Goal: Task Accomplishment & Management: Use online tool/utility

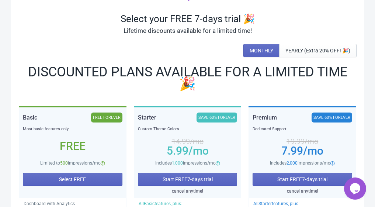
scroll to position [110, 0]
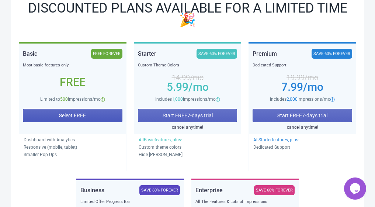
click at [78, 117] on span "Select FREE" at bounding box center [72, 115] width 27 height 6
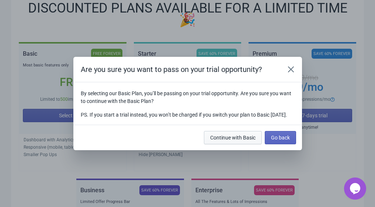
click at [231, 140] on span "Continue with Basic" at bounding box center [232, 137] width 45 height 6
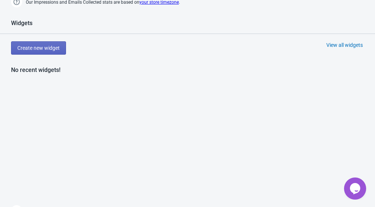
scroll to position [367, 0]
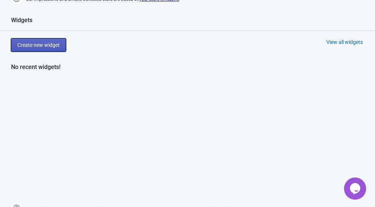
click at [50, 44] on span "Create new widget" at bounding box center [38, 45] width 42 height 6
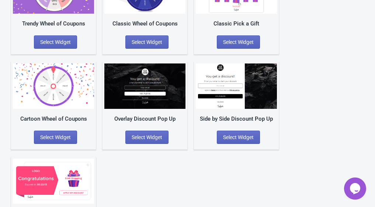
scroll to position [29, 0]
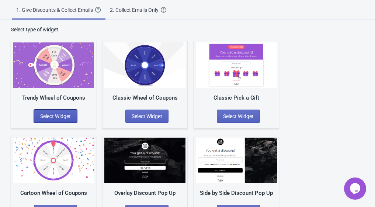
click at [62, 115] on span "Select Widget" at bounding box center [55, 116] width 31 height 6
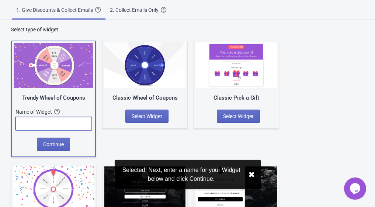
click at [44, 128] on input "text" at bounding box center [53, 123] width 76 height 13
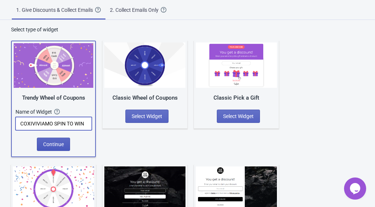
type input "COXIVIVIAMO SPIN TO WIN"
click at [56, 147] on button "Continue" at bounding box center [53, 143] width 33 height 13
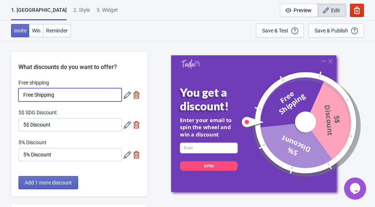
click at [63, 97] on input "Free Shipping" at bounding box center [69, 94] width 103 height 13
drag, startPoint x: 60, startPoint y: 97, endPoint x: 35, endPoint y: 95, distance: 24.7
click at [35, 95] on input "Free Shipping" at bounding box center [69, 94] width 103 height 13
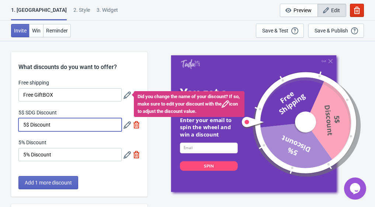
drag, startPoint x: 74, startPoint y: 125, endPoint x: 12, endPoint y: 124, distance: 62.6
click at [12, 124] on div "Free shipping Free GiftBOX Did you change the name of your discount? If so, mak…" at bounding box center [79, 123] width 136 height 89
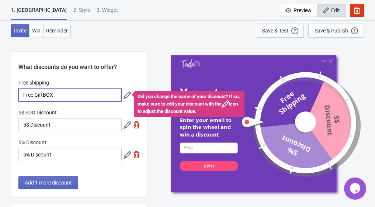
click at [61, 95] on input "Free GiftBOX" at bounding box center [69, 94] width 103 height 13
type input "Free GiftBox"
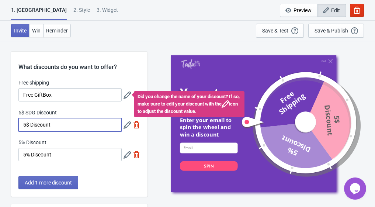
drag, startPoint x: 61, startPoint y: 125, endPoint x: 20, endPoint y: 122, distance: 40.6
click at [20, 122] on input "5$ Discount" at bounding box center [69, 124] width 103 height 13
type input "20% OFF Coupon"
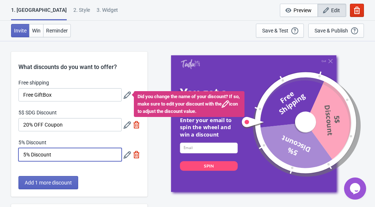
click at [62, 157] on input "5% Discount" at bounding box center [69, 154] width 103 height 13
drag, startPoint x: 64, startPoint y: 157, endPoint x: 4, endPoint y: 152, distance: 60.2
click at [4, 152] on div "What discounts do you want to offer? Free shipping Free GiftBox Did you change …" at bounding box center [187, 193] width 375 height 305
type input "50% OFF Coupon"
click at [56, 182] on span "Add 1 more discount" at bounding box center [48, 182] width 47 height 6
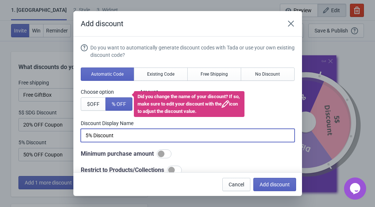
drag, startPoint x: 139, startPoint y: 134, endPoint x: 78, endPoint y: 133, distance: 61.1
click at [78, 133] on section "Do you want to automatically generate discount codes with Tada or use your own …" at bounding box center [187, 150] width 228 height 228
type input "Golden Labubu"
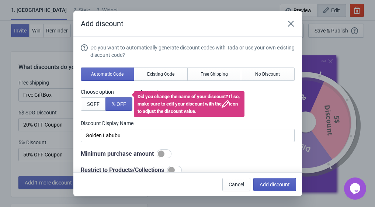
click at [273, 188] on button "Add discount" at bounding box center [274, 184] width 43 height 13
type input "25"
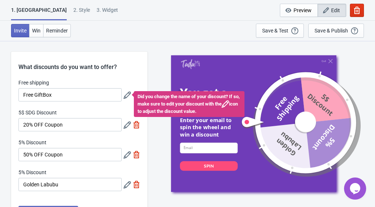
scroll to position [74, 0]
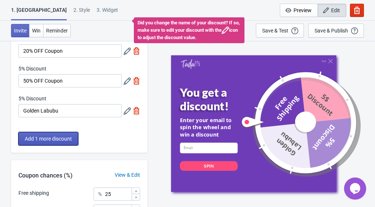
click at [27, 138] on span "Add 1 more discount" at bounding box center [48, 139] width 47 height 6
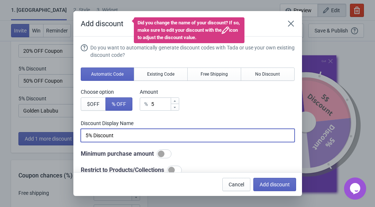
click at [131, 134] on input "5% Discount" at bounding box center [188, 135] width 214 height 13
click at [267, 78] on button "No Discount" at bounding box center [267, 73] width 54 height 13
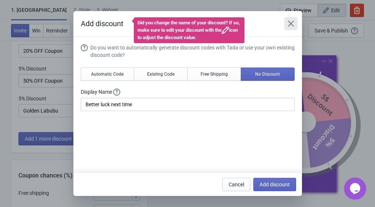
click at [288, 26] on icon "Close" at bounding box center [290, 24] width 6 height 6
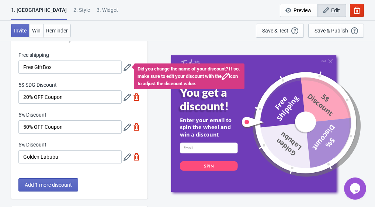
scroll to position [37, 0]
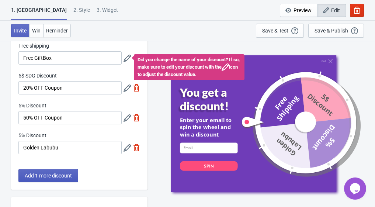
click at [50, 174] on span "Add 1 more discount" at bounding box center [48, 175] width 47 height 6
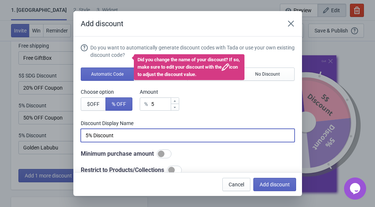
drag, startPoint x: 122, startPoint y: 137, endPoint x: 67, endPoint y: 135, distance: 55.3
click at [67, 135] on div "Add discount Do you want to automatically generate discount codes with Tada or …" at bounding box center [187, 103] width 375 height 184
type input "Golden Card"
click at [271, 184] on span "Add discount" at bounding box center [274, 184] width 30 height 6
type input "20"
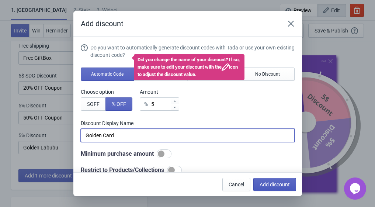
type input "20"
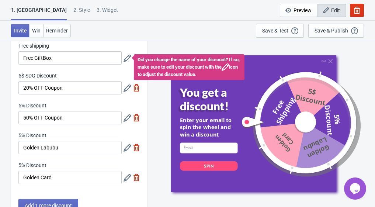
click at [127, 178] on icon at bounding box center [126, 177] width 7 height 7
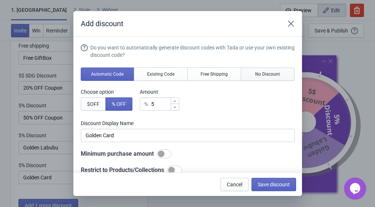
click at [264, 77] on button "No Discount" at bounding box center [267, 73] width 54 height 13
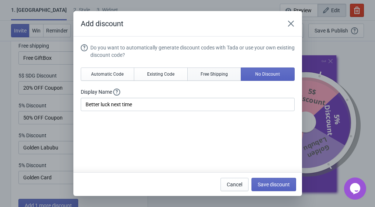
click at [200, 75] on span "Free Shipping" at bounding box center [213, 74] width 27 height 6
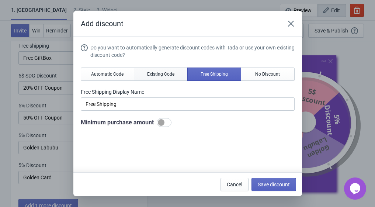
click at [170, 74] on span "Existing Code" at bounding box center [160, 74] width 27 height 6
type input "Your coupon name (5% OFF for example)"
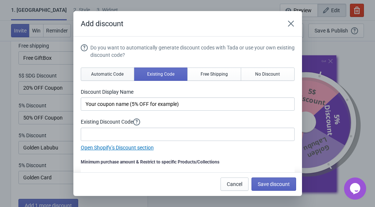
click at [104, 71] on button "Automatic Code" at bounding box center [108, 73] width 54 height 13
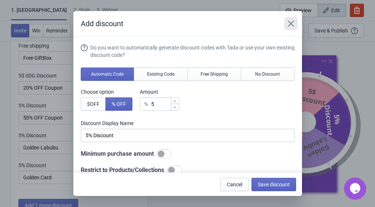
click at [291, 22] on icon "Close" at bounding box center [290, 24] width 6 height 6
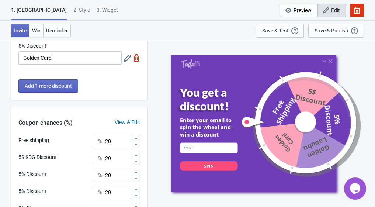
scroll to position [85, 0]
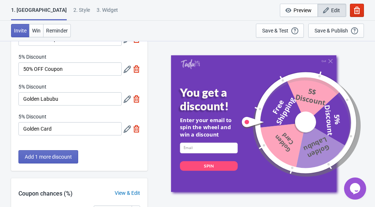
click at [129, 98] on icon at bounding box center [126, 98] width 7 height 7
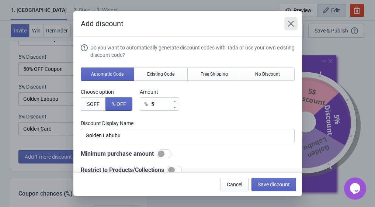
click at [289, 22] on icon "Close" at bounding box center [290, 24] width 6 height 6
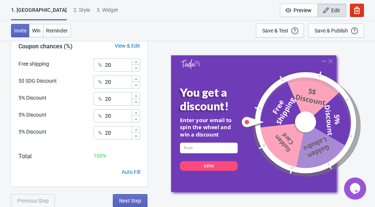
scroll to position [233, 0]
click at [115, 133] on input "20" at bounding box center [118, 132] width 27 height 13
type input "2"
click at [118, 115] on input "20" at bounding box center [118, 115] width 27 height 13
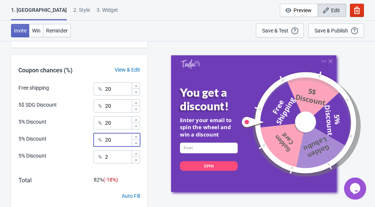
scroll to position [196, 0]
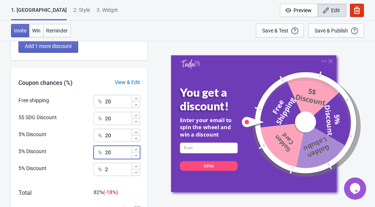
drag, startPoint x: 117, startPoint y: 155, endPoint x: 106, endPoint y: 154, distance: 11.4
click at [106, 154] on input "20" at bounding box center [118, 151] width 27 height 13
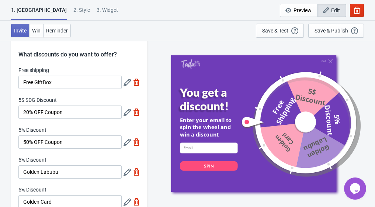
scroll to position [159, 0]
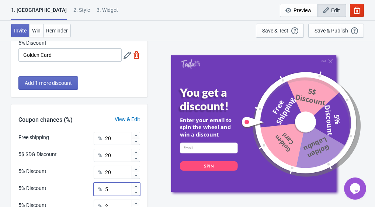
type input "5"
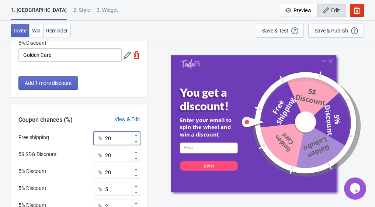
drag, startPoint x: 113, startPoint y: 140, endPoint x: 91, endPoint y: 138, distance: 22.5
click at [91, 138] on div "Free shipping % 20" at bounding box center [79, 136] width 122 height 10
drag, startPoint x: 110, startPoint y: 155, endPoint x: 94, endPoint y: 155, distance: 16.2
click at [94, 155] on div "% 20" at bounding box center [117, 154] width 46 height 13
type input "50"
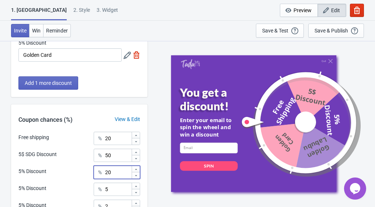
drag, startPoint x: 115, startPoint y: 175, endPoint x: 98, endPoint y: 174, distance: 17.0
click at [98, 174] on div "% 20" at bounding box center [117, 171] width 46 height 13
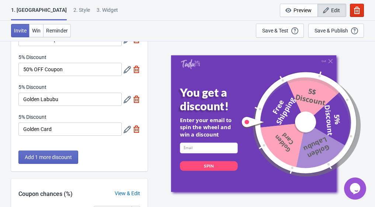
scroll to position [49, 0]
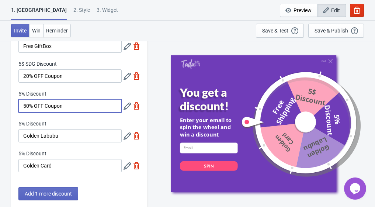
drag, startPoint x: 27, startPoint y: 102, endPoint x: 20, endPoint y: 105, distance: 6.8
click at [20, 105] on input "50% OFF Coupon" at bounding box center [69, 105] width 103 height 13
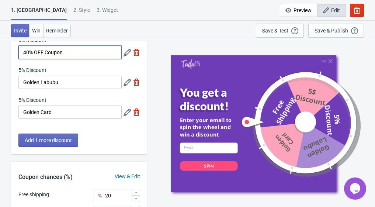
scroll to position [159, 0]
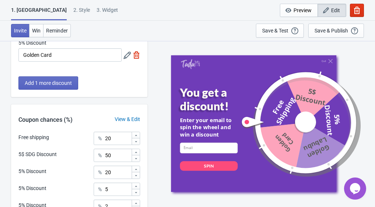
type input "40% OFF Coupon"
click at [113, 170] on input "20" at bounding box center [118, 171] width 27 height 13
type input "23"
click at [114, 139] on input "20" at bounding box center [118, 137] width 27 height 13
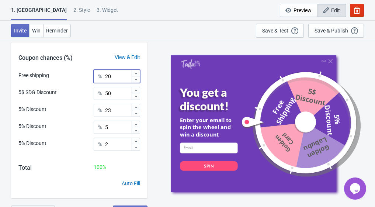
scroll to position [233, 0]
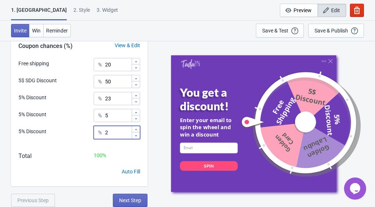
click at [117, 134] on input "2" at bounding box center [118, 132] width 27 height 13
type input "1"
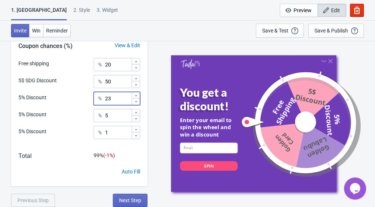
click at [114, 94] on input "23" at bounding box center [118, 98] width 27 height 13
type input "24"
click at [139, 198] on span "Next Step" at bounding box center [130, 200] width 22 height 6
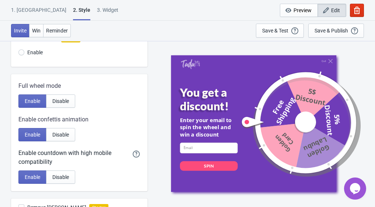
scroll to position [184, 0]
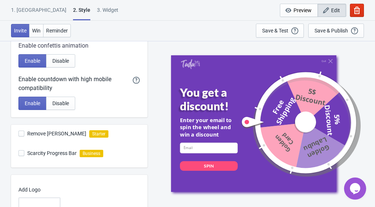
click at [21, 132] on span at bounding box center [21, 133] width 6 height 6
click at [19, 132] on input "Remove [PERSON_NAME]" at bounding box center [18, 136] width 0 height 13
checkbox input "false"
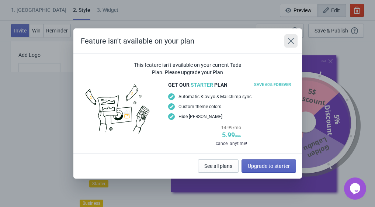
click at [290, 40] on icon "Close" at bounding box center [290, 40] width 7 height 7
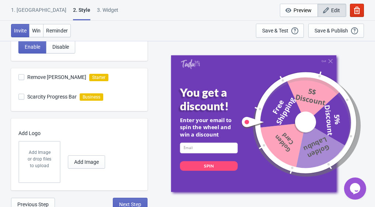
scroll to position [245, 0]
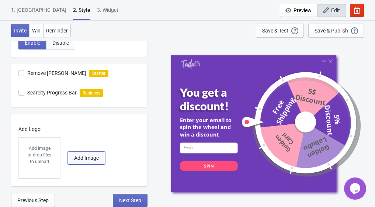
click at [82, 156] on span "Add Image" at bounding box center [86, 158] width 25 height 6
click at [85, 152] on button "Add Image" at bounding box center [86, 157] width 37 height 13
radio input "true"
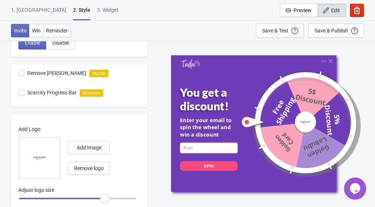
scroll to position [268, 0]
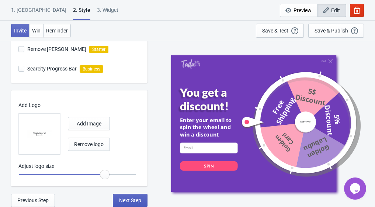
click at [130, 201] on span "Next Step" at bounding box center [130, 200] width 22 height 6
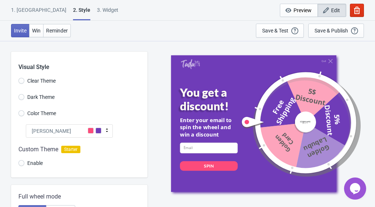
select select "once"
select select "1"
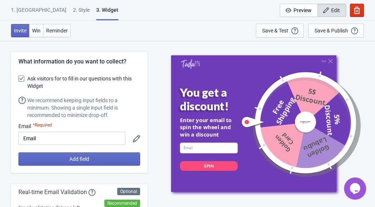
click at [21, 79] on span at bounding box center [21, 78] width 6 height 6
click at [19, 79] on input "Ask visitors for to fill in our questions with this Widget" at bounding box center [18, 81] width 0 height 13
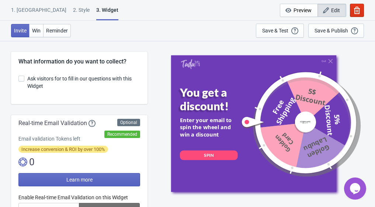
click at [24, 78] on span at bounding box center [21, 78] width 6 height 6
click at [19, 78] on input "Ask visitors for to fill in our questions with this Widget" at bounding box center [18, 81] width 0 height 13
checkbox input "true"
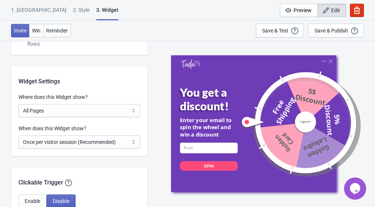
scroll to position [552, 0]
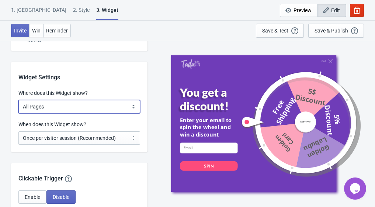
click at [102, 108] on select "All Pages All Product Pages All Blog Pages All Static Pages Specific Product(s)…" at bounding box center [79, 106] width 122 height 13
select select "specificBlogs"
click at [18, 100] on select "All Pages All Product Pages All Blog Pages All Static Pages Specific Product(s)…" at bounding box center [79, 106] width 122 height 13
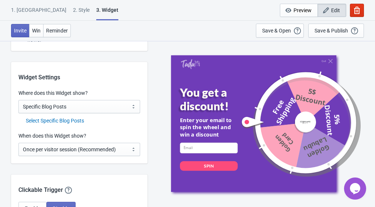
click at [63, 122] on div "Select Specific Blog Posts" at bounding box center [83, 121] width 114 height 8
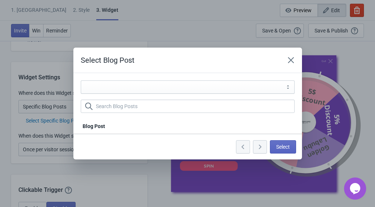
select select "73060712614"
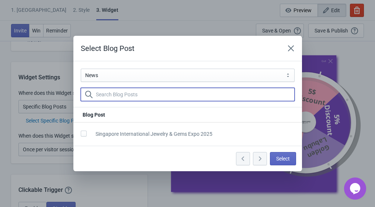
click at [173, 93] on input "text" at bounding box center [194, 94] width 199 height 13
type input "singapore"
click at [82, 131] on span at bounding box center [84, 133] width 6 height 6
click at [81, 131] on input "checkbox" at bounding box center [81, 136] width 0 height 13
checkbox input "true"
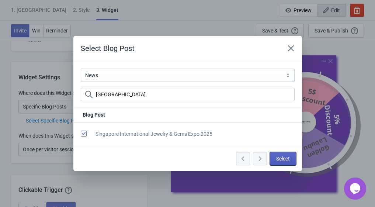
click at [287, 159] on span "Select" at bounding box center [283, 158] width 14 height 6
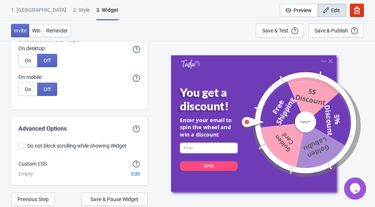
scroll to position [1951, 0]
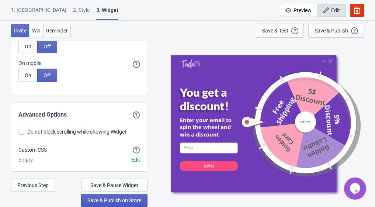
click at [119, 200] on span "Save & Publish on Store" at bounding box center [114, 200] width 54 height 6
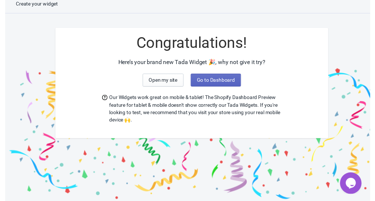
scroll to position [13, 0]
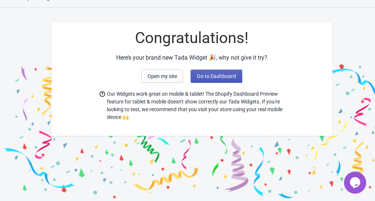
click at [216, 79] on span "Go to Dashboard" at bounding box center [216, 76] width 39 height 6
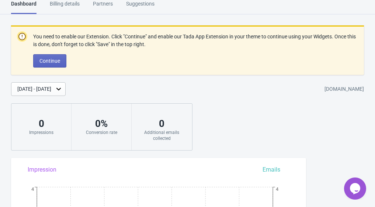
scroll to position [13, 0]
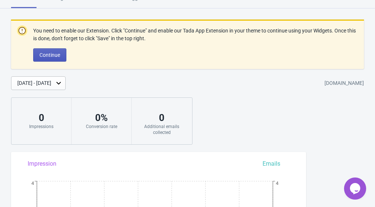
click at [54, 59] on button "Continue" at bounding box center [49, 54] width 33 height 13
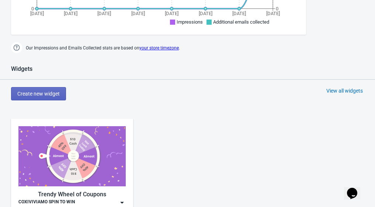
scroll to position [368, 0]
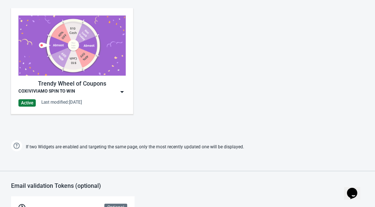
click at [105, 85] on div "Trendy Wheel of Coupons" at bounding box center [71, 83] width 107 height 9
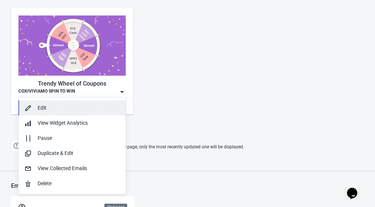
click at [69, 105] on div "Edit" at bounding box center [79, 108] width 82 height 8
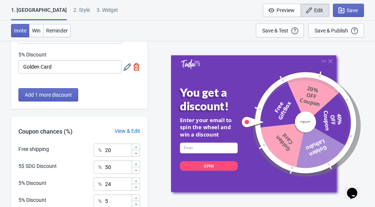
scroll to position [233, 0]
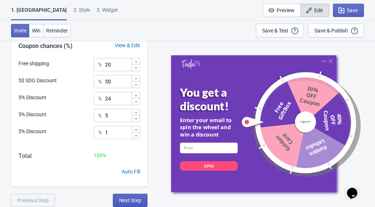
click at [129, 199] on span "Next Step" at bounding box center [130, 200] width 22 height 6
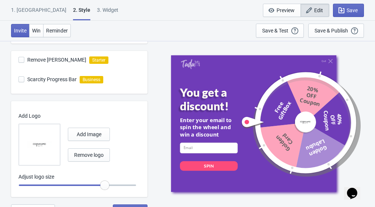
scroll to position [268, 0]
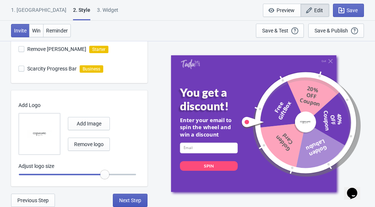
click at [133, 196] on button "Next Step" at bounding box center [130, 199] width 35 height 13
select select "specificBlogs"
select select "once"
select select "1"
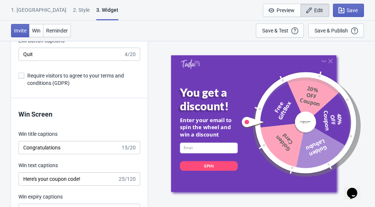
scroll to position [1399, 0]
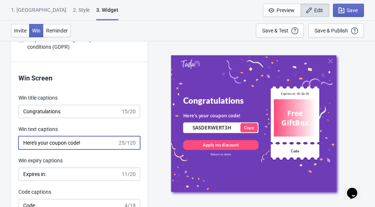
drag, startPoint x: 49, startPoint y: 142, endPoint x: 78, endPoint y: 143, distance: 29.5
click at [78, 143] on input "Here's your coupon code!" at bounding box center [67, 142] width 99 height 13
click at [80, 143] on input "Here's your coupon code!" at bounding box center [67, 142] width 99 height 13
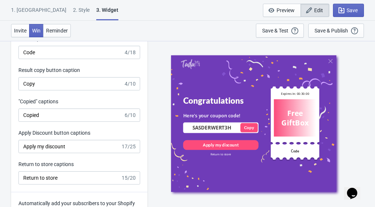
scroll to position [1436, 0]
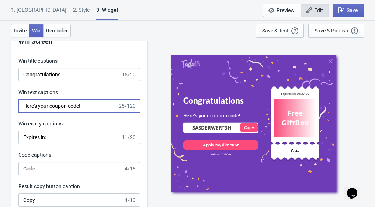
drag, startPoint x: 67, startPoint y: 107, endPoint x: 51, endPoint y: 104, distance: 15.8
click at [51, 104] on input "Here's your coupon code!" at bounding box center [67, 105] width 99 height 13
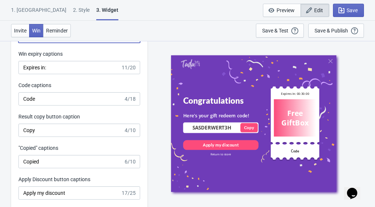
scroll to position [1547, 0]
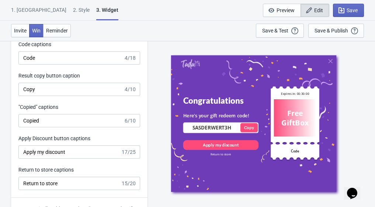
type input "Here's your gift redeem code!"
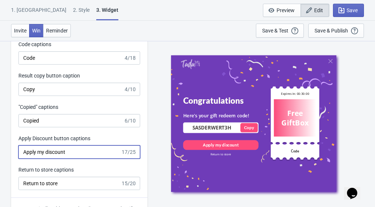
click at [79, 152] on input "Apply my discount" at bounding box center [69, 151] width 102 height 13
drag, startPoint x: 76, startPoint y: 154, endPoint x: 4, endPoint y: 147, distance: 72.6
click at [35, 151] on input "Apply my discount" at bounding box center [69, 151] width 102 height 13
drag, startPoint x: 36, startPoint y: 152, endPoint x: 15, endPoint y: 151, distance: 21.0
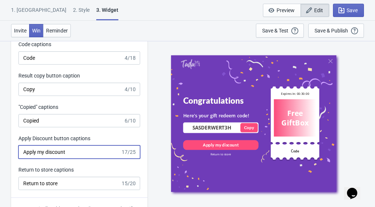
click at [15, 151] on div "Win Screen Win title captions Congratulations 15/20 Win text captions Here's yo…" at bounding box center [79, 56] width 136 height 283
drag, startPoint x: 56, startPoint y: 152, endPoint x: 47, endPoint y: 152, distance: 8.5
click at [47, 152] on input "Shop with my discount" at bounding box center [69, 151] width 102 height 13
click at [77, 151] on input "Shop with discount" at bounding box center [69, 151] width 102 height 13
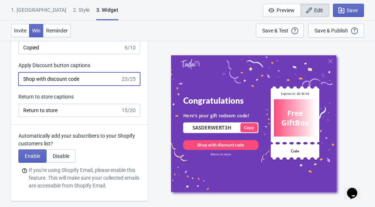
scroll to position [1657, 0]
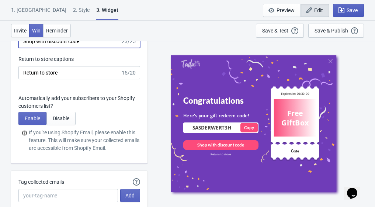
type input "Shop with discount code"
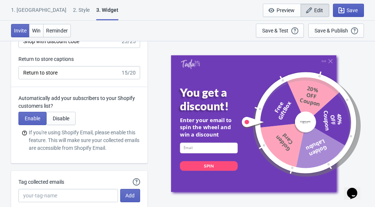
click at [348, 11] on span "Save" at bounding box center [351, 10] width 11 height 6
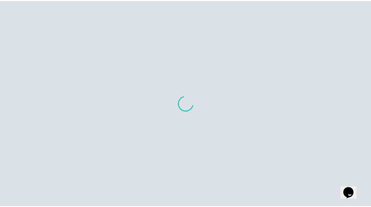
scroll to position [604, 0]
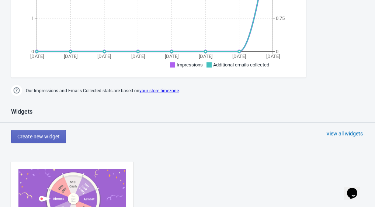
scroll to position [258, 0]
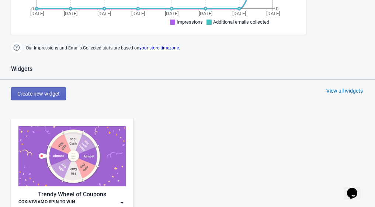
click at [80, 139] on img at bounding box center [71, 156] width 107 height 60
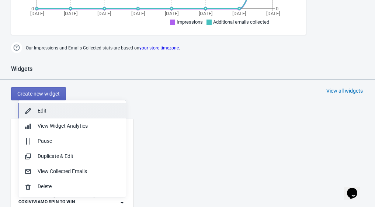
click at [68, 113] on div "Edit" at bounding box center [79, 111] width 82 height 8
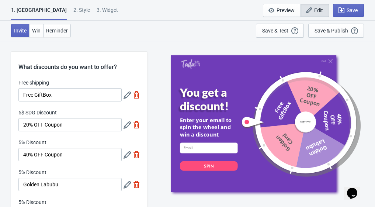
scroll to position [233, 0]
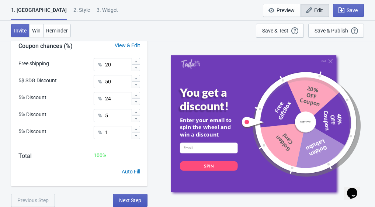
click at [129, 202] on span "Next Step" at bounding box center [130, 200] width 22 height 6
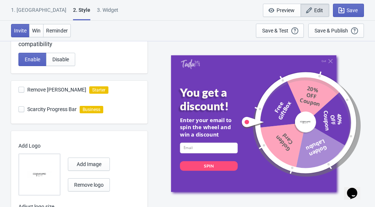
scroll to position [268, 0]
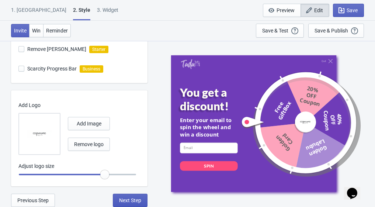
click at [135, 198] on span "Next Step" at bounding box center [130, 200] width 22 height 6
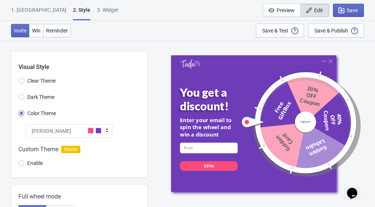
select select "specificBlogs"
select select "once"
select select "1"
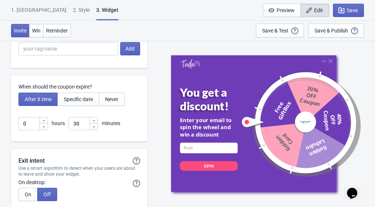
scroll to position [1804, 0]
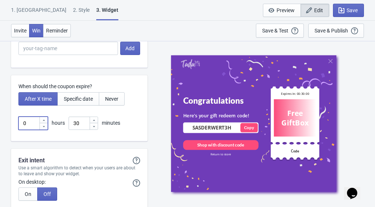
drag, startPoint x: 31, startPoint y: 121, endPoint x: 14, endPoint y: 123, distance: 16.3
click at [14, 123] on div "When should the coupon expire? After X time Specific date Never 0 hours 30 minu…" at bounding box center [79, 108] width 136 height 66
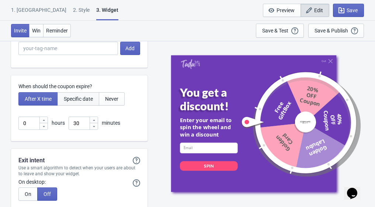
click at [82, 100] on span "Specific date" at bounding box center [78, 99] width 29 height 6
type input ", Valid until"
type input "Expires on"
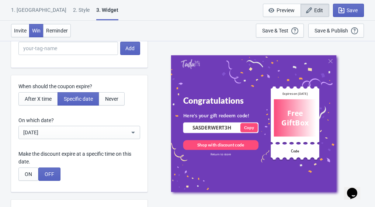
click at [97, 127] on div "[DATE]" at bounding box center [79, 132] width 122 height 13
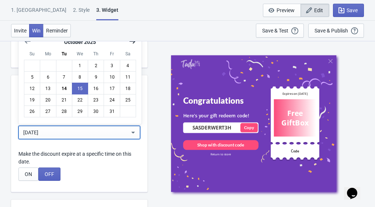
click at [132, 42] on icon "Show next month, November 2025" at bounding box center [132, 41] width 7 height 7
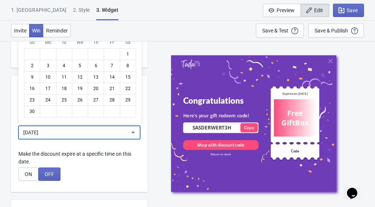
click at [132, 42] on div "Sa" at bounding box center [128, 42] width 16 height 13
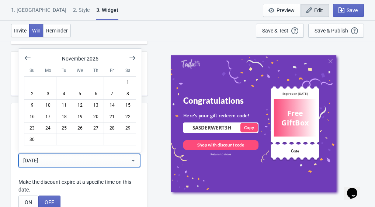
scroll to position [1767, 0]
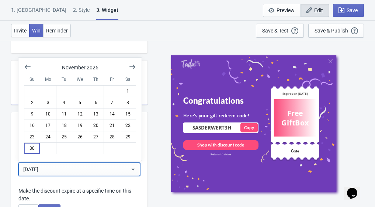
drag, startPoint x: 30, startPoint y: 148, endPoint x: 41, endPoint y: 148, distance: 11.1
click at [30, 148] on button "30" at bounding box center [32, 148] width 16 height 12
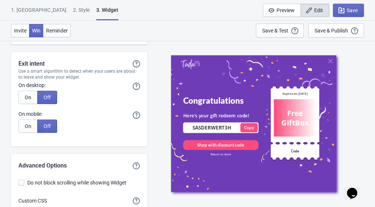
scroll to position [2002, 0]
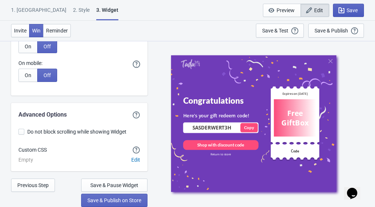
click at [344, 8] on icon "button" at bounding box center [340, 10] width 7 height 7
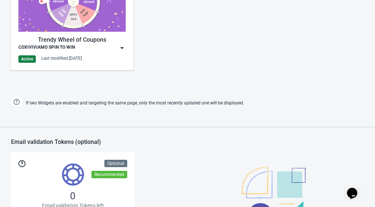
scroll to position [383, 0]
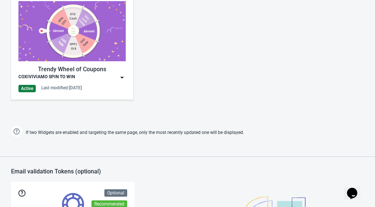
click at [81, 53] on img at bounding box center [71, 31] width 107 height 60
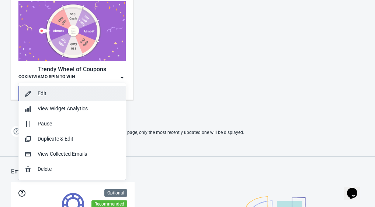
click at [73, 88] on button "Edit" at bounding box center [71, 93] width 107 height 15
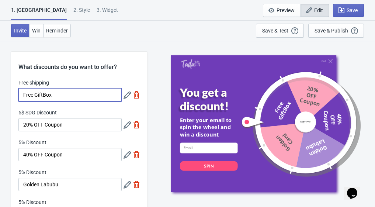
click at [72, 96] on input "Free GiftBox" at bounding box center [69, 94] width 103 height 13
drag, startPoint x: 69, startPoint y: 93, endPoint x: 83, endPoint y: 94, distance: 14.4
click at [83, 94] on input "Free GiftBox & 20% Coupo" at bounding box center [69, 94] width 103 height 13
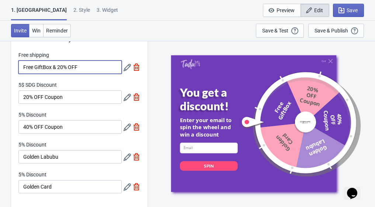
scroll to position [37, 0]
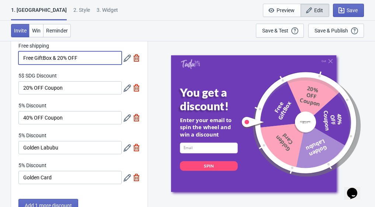
type input "Free GiftBox & 20% OFF"
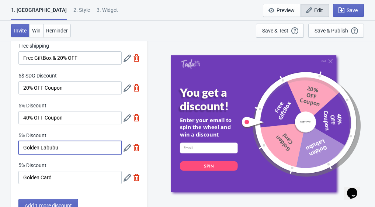
click at [66, 147] on input "Golden Labubu" at bounding box center [69, 147] width 103 height 13
type input "Golden Labubu & 20% OFF"
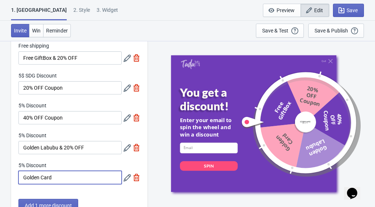
click at [57, 174] on input "Golden Card" at bounding box center [69, 177] width 103 height 13
type input "Golden Card & 20OFF"
click at [129, 178] on icon at bounding box center [126, 177] width 7 height 7
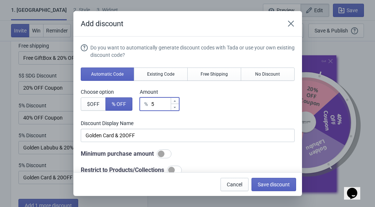
click at [158, 103] on input "5" at bounding box center [161, 103] width 20 height 13
type input "% Discount"
type input "2"
type input "2% Discount"
type input "20"
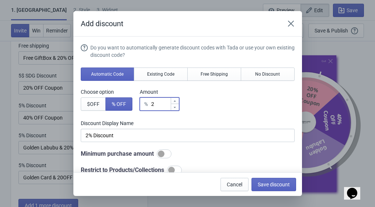
type input "20% Discount"
type input "20"
click at [275, 184] on span "Save discount" at bounding box center [273, 184] width 32 height 6
type input "20% Discount"
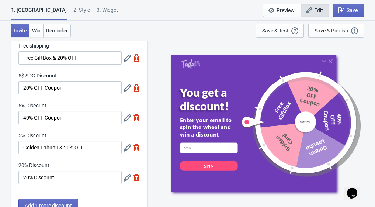
click at [127, 145] on icon at bounding box center [126, 147] width 7 height 7
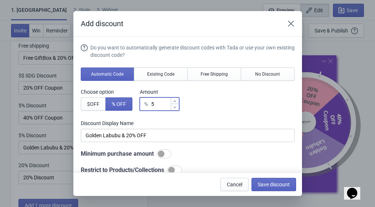
click at [159, 106] on input "5" at bounding box center [161, 103] width 20 height 13
type input "% Discount"
type input "2"
type input "2% Discount"
type input "20"
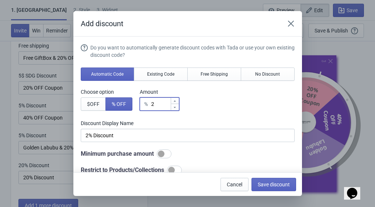
type input "20% Discount"
type input "20"
click at [264, 186] on span "Save discount" at bounding box center [273, 184] width 32 height 6
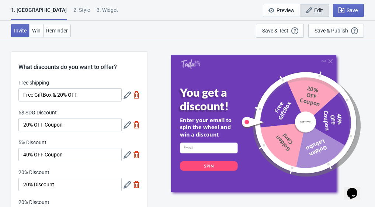
scroll to position [37, 0]
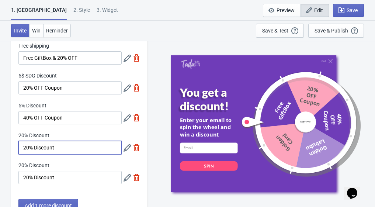
click at [78, 148] on input "20% Discount" at bounding box center [69, 147] width 103 height 13
click at [24, 146] on input "20% Discount" at bounding box center [69, 147] width 103 height 13
drag, startPoint x: 65, startPoint y: 148, endPoint x: 126, endPoint y: 150, distance: 60.4
click at [126, 150] on div "20% Discount Golden Labub20% Discount" at bounding box center [79, 142] width 122 height 22
click at [56, 148] on input "Golden Labub20% OFF" at bounding box center [69, 147] width 103 height 13
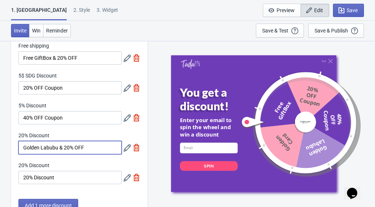
type input "Golden Labubu & 20% OFF"
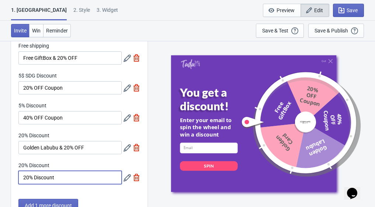
drag, startPoint x: 67, startPoint y: 179, endPoint x: 5, endPoint y: 177, distance: 61.9
click at [5, 177] on div "What discounts do you want to offer? Free shipping Free GiftBox & 20% OFF 5$ SD…" at bounding box center [187, 203] width 375 height 399
click at [21, 175] on input "Golden Card" at bounding box center [69, 177] width 103 height 13
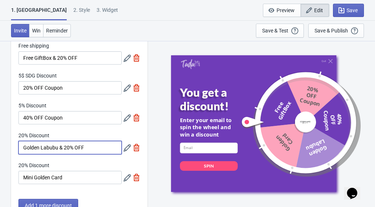
drag, startPoint x: 59, startPoint y: 150, endPoint x: 88, endPoint y: 150, distance: 28.4
click at [88, 150] on input "Golden Labubu & 20% OFF" at bounding box center [69, 147] width 103 height 13
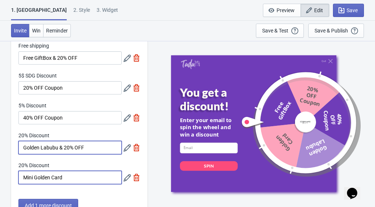
click at [78, 179] on input "Mini Golden Card" at bounding box center [69, 177] width 103 height 13
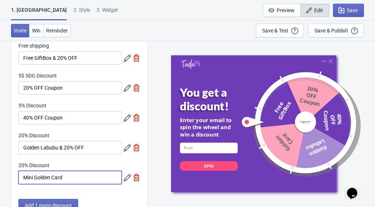
paste input "& 20% O"
drag, startPoint x: 63, startPoint y: 176, endPoint x: 52, endPoint y: 178, distance: 11.6
click at [52, 178] on input "Mini Golden Card & 20% O" at bounding box center [69, 177] width 103 height 13
click at [75, 178] on input "Mini Golden & 20% O" at bounding box center [69, 177] width 103 height 13
click at [53, 178] on input "Mini Golden & 20% OFF" at bounding box center [69, 177] width 103 height 13
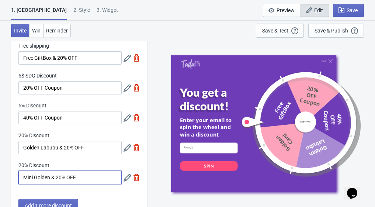
type input "Mini Golden & 20% OFF"
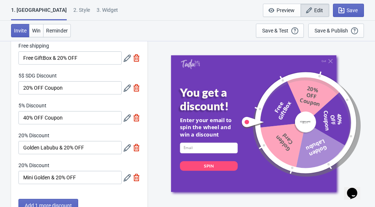
click at [125, 117] on icon at bounding box center [126, 117] width 7 height 7
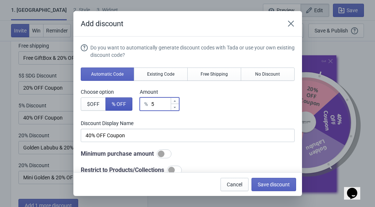
drag, startPoint x: 161, startPoint y: 103, endPoint x: 130, endPoint y: 103, distance: 31.7
click at [130, 103] on div "Choose option $ OFF % OFF Amount % 5" at bounding box center [188, 99] width 214 height 22
type input "4"
type input "4% Discount"
type input "40"
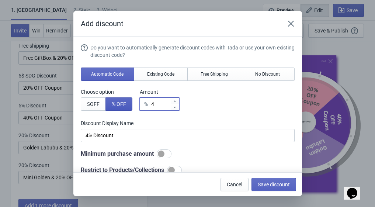
type input "40% Discount"
type input "40"
click at [264, 186] on span "Save discount" at bounding box center [273, 184] width 32 height 6
type input "40% Discount"
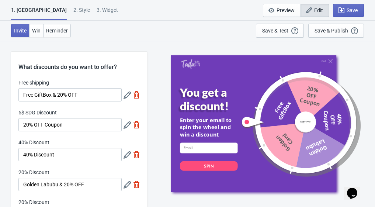
scroll to position [37, 0]
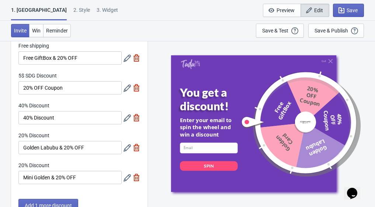
click at [126, 88] on icon at bounding box center [126, 87] width 7 height 7
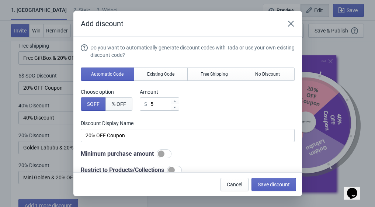
click at [123, 106] on span "% OFF" at bounding box center [119, 104] width 14 height 6
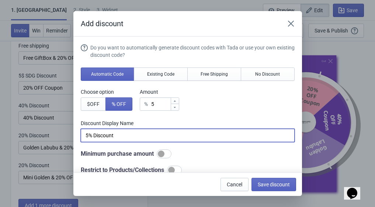
drag, startPoint x: 87, startPoint y: 136, endPoint x: 80, endPoint y: 136, distance: 6.3
click at [80, 136] on section "Do you want to automatically generate discount codes with Tada or use your own …" at bounding box center [187, 150] width 228 height 228
click at [135, 138] on input "20% Discount" at bounding box center [188, 135] width 214 height 13
drag, startPoint x: 95, startPoint y: 134, endPoint x: 148, endPoint y: 137, distance: 52.3
click at [148, 137] on input "20% Discount" at bounding box center [188, 135] width 214 height 13
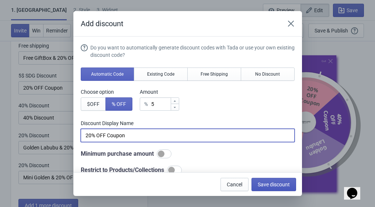
type input "20% OFF Coupon"
click at [273, 183] on span "Save discount" at bounding box center [273, 184] width 32 height 6
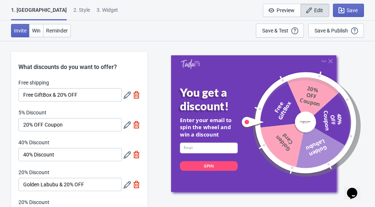
scroll to position [37, 0]
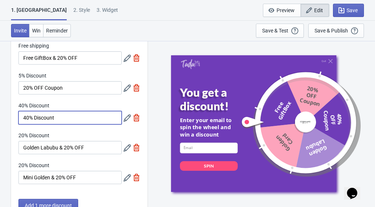
drag, startPoint x: 56, startPoint y: 119, endPoint x: 34, endPoint y: 118, distance: 21.8
click at [34, 118] on input "40% Discount" at bounding box center [69, 117] width 103 height 13
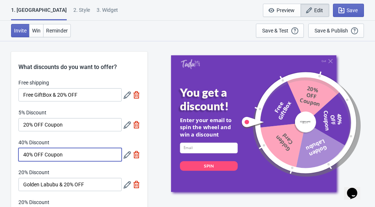
type input "40% OFF Coupon"
click at [126, 96] on icon at bounding box center [126, 94] width 7 height 7
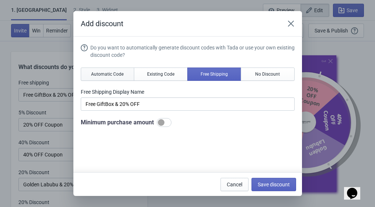
click at [105, 74] on span "Automatic Code" at bounding box center [107, 74] width 32 height 6
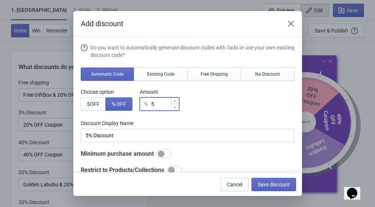
click at [163, 105] on input "5" at bounding box center [161, 103] width 20 height 13
type input "% Discount"
type input "2"
type input "2% Discount"
type input "20"
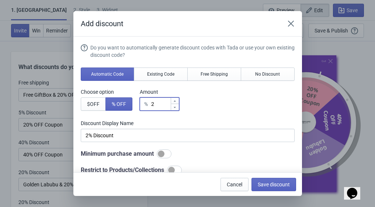
type input "20% Discount"
type input "20"
click at [276, 181] on span "Save discount" at bounding box center [273, 184] width 32 height 6
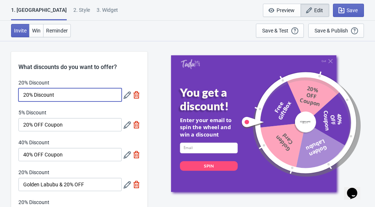
drag, startPoint x: 57, startPoint y: 97, endPoint x: 35, endPoint y: 96, distance: 21.4
click at [35, 96] on input "20% Discount" at bounding box center [69, 94] width 103 height 13
click at [24, 95] on input "20% OFF" at bounding box center [69, 94] width 103 height 13
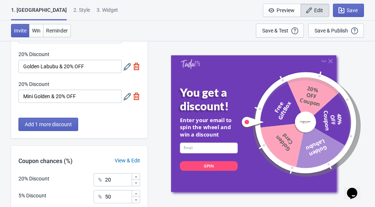
scroll to position [184, 0]
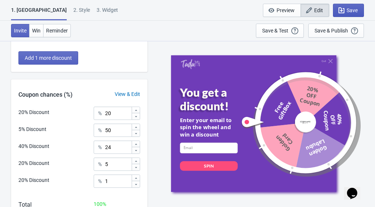
type input "FREE GiftBOX & 20% OFF"
click at [345, 8] on span "Save" at bounding box center [348, 10] width 18 height 7
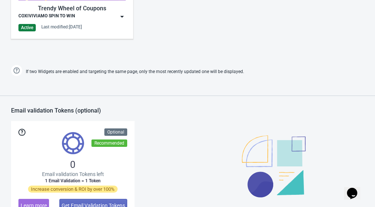
scroll to position [446, 0]
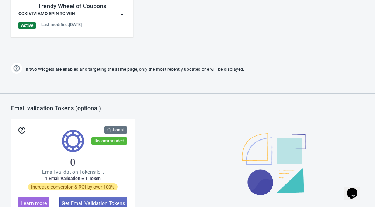
click at [123, 15] on img at bounding box center [121, 14] width 7 height 7
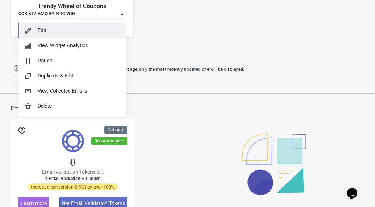
click at [82, 31] on div "Edit" at bounding box center [79, 31] width 82 height 8
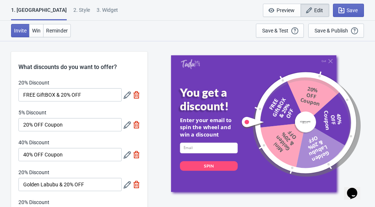
click at [125, 124] on icon at bounding box center [126, 124] width 7 height 7
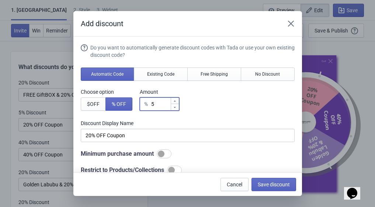
click at [154, 104] on input "5" at bounding box center [161, 103] width 20 height 13
type input "% Discount"
type input "2"
type input "2% Discount"
type input "20"
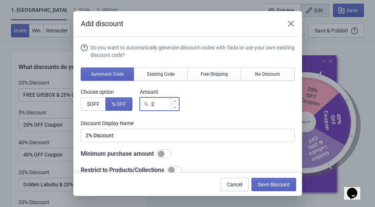
type input "20% Discount"
type input "20"
click at [275, 186] on span "Save discount" at bounding box center [273, 184] width 32 height 6
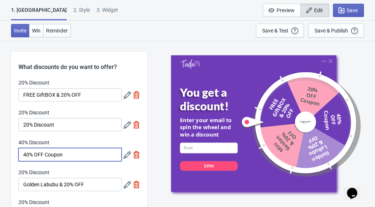
drag, startPoint x: 68, startPoint y: 156, endPoint x: -14, endPoint y: 154, distance: 82.5
click at [0, 154] on html "1. Coupon 2 . Style 3. Widget 1. Coupon 2 . Style 3. Widget Save and Exit Previ…" at bounding box center [187, 103] width 375 height 207
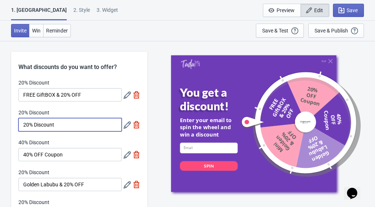
drag, startPoint x: 62, startPoint y: 125, endPoint x: -36, endPoint y: 126, distance: 97.6
click at [0, 126] on html "1. Coupon 2 . Style 3. Widget 1. Coupon 2 . Style 3. Widget Save and Exit Previ…" at bounding box center [187, 103] width 375 height 207
paste input "40% OFF Coupon"
drag, startPoint x: 25, startPoint y: 124, endPoint x: 17, endPoint y: 124, distance: 7.7
click at [17, 124] on div "20% Discount FREE GiftBOX & 20% OFF 20% Discount 40% OFF Coupon 40% Discount 40…" at bounding box center [79, 153] width 136 height 149
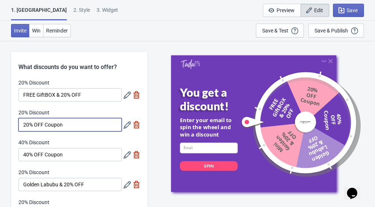
type input "20% OFF Coupon"
click at [155, 148] on div "Quit You get a discount! Enter your email to spin the wheel and win a discount …" at bounding box center [261, 124] width 220 height 166
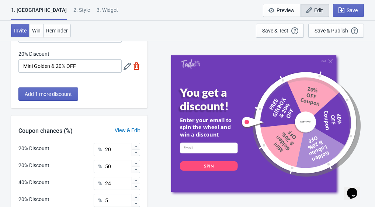
scroll to position [184, 0]
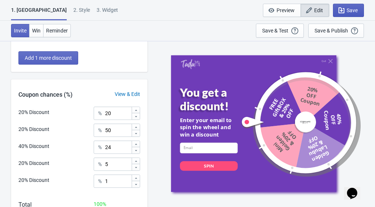
click at [349, 14] on button "Save" at bounding box center [348, 10] width 31 height 13
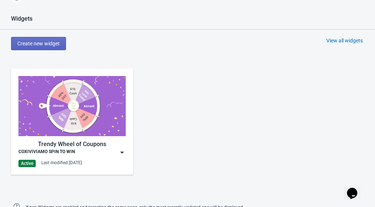
scroll to position [335, 0]
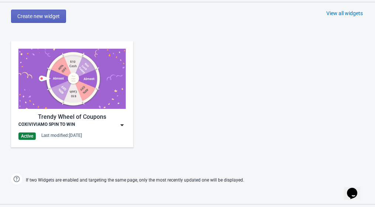
click at [122, 119] on div "Trendy Wheel of Coupons" at bounding box center [71, 116] width 107 height 9
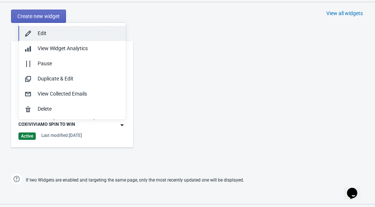
click at [39, 32] on div "Edit" at bounding box center [79, 33] width 82 height 8
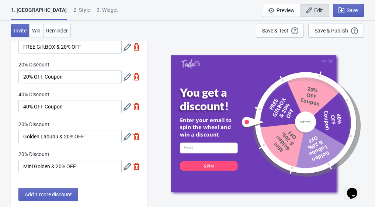
scroll to position [74, 0]
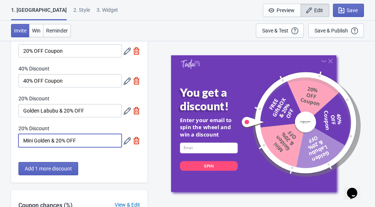
click at [49, 142] on input "Mini Golden & 20% OFF" at bounding box center [69, 140] width 103 height 13
type input "Mini Gold & 20% OFF"
click at [342, 8] on icon "button" at bounding box center [340, 10] width 7 height 7
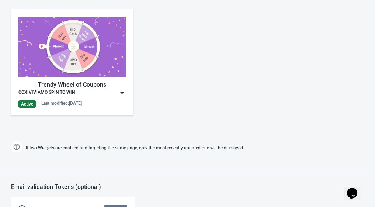
scroll to position [368, 0]
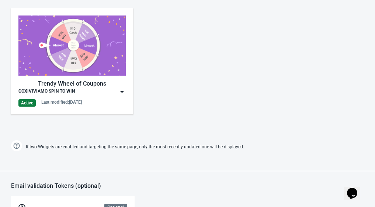
click at [121, 91] on img at bounding box center [121, 91] width 7 height 7
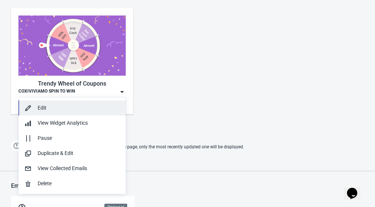
click at [62, 108] on div "Edit" at bounding box center [79, 108] width 82 height 8
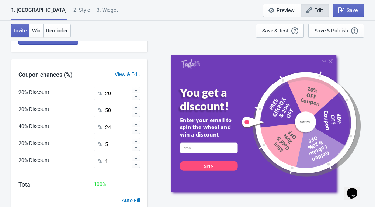
scroll to position [233, 0]
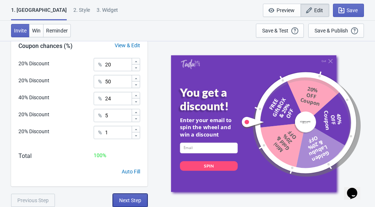
click at [126, 200] on span "Next Step" at bounding box center [130, 200] width 22 height 6
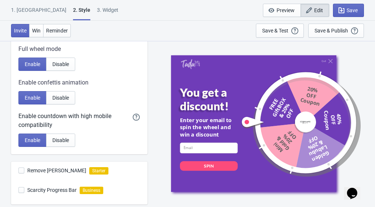
scroll to position [268, 0]
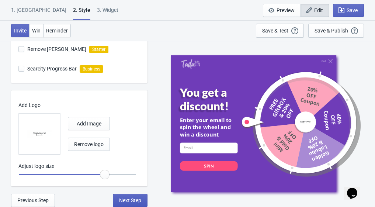
click at [135, 204] on button "Next Step" at bounding box center [130, 199] width 35 height 13
select select "specificBlogs"
select select "once"
select select "1"
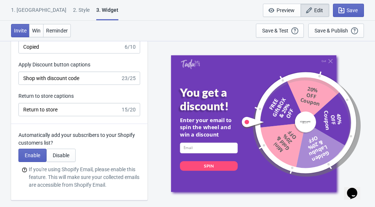
scroll to position [1584, 0]
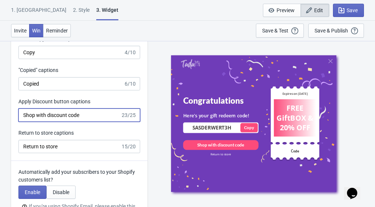
click at [48, 115] on input "Shop with discount code" at bounding box center [69, 114] width 102 height 13
drag, startPoint x: 67, startPoint y: 116, endPoint x: 47, endPoint y: 116, distance: 19.5
click at [47, 116] on input "Shop with discount code" at bounding box center [69, 114] width 102 height 13
type input "Shop with coupon code"
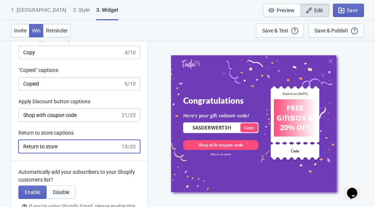
drag, startPoint x: 71, startPoint y: 150, endPoint x: 18, endPoint y: 147, distance: 53.5
click at [18, 147] on div "Win Screen Win title captions Congratulations 15/20 Win text captions Here's yo…" at bounding box center [79, 19] width 136 height 283
click at [71, 148] on input "Return to store" at bounding box center [69, 146] width 102 height 13
drag, startPoint x: 66, startPoint y: 147, endPoint x: 46, endPoint y: 147, distance: 19.5
click at [46, 147] on input "Return to store" at bounding box center [69, 146] width 102 height 13
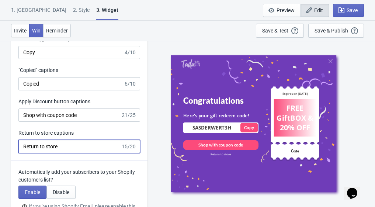
click at [46, 146] on input "Return to store" at bounding box center [69, 146] width 102 height 13
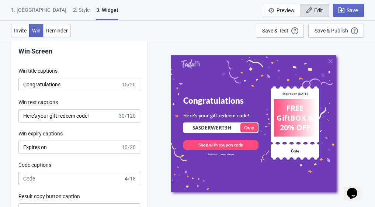
scroll to position [1399, 0]
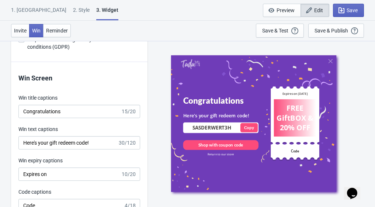
type input "Return to our store"
drag, startPoint x: 57, startPoint y: 139, endPoint x: 51, endPoint y: 142, distance: 6.9
click at [51, 142] on input "Here's your gift redeem code!" at bounding box center [67, 142] width 99 height 13
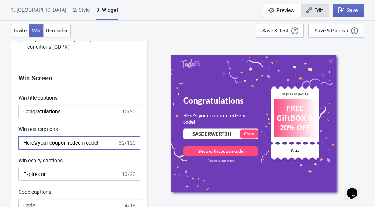
drag, startPoint x: 85, startPoint y: 141, endPoint x: 69, endPoint y: 143, distance: 16.3
click at [69, 143] on input "Here's your coupon redeem code!" at bounding box center [67, 142] width 99 height 13
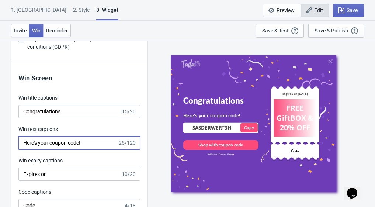
click at [50, 141] on input "Here's your coupon code!" at bounding box center [67, 142] width 99 height 13
type input "Here's your coupon code!"
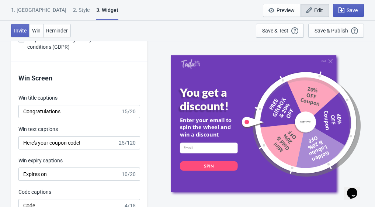
click at [348, 7] on span "Save" at bounding box center [351, 10] width 11 height 6
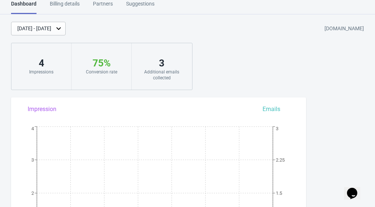
scroll to position [604, 0]
